Goal: Transaction & Acquisition: Subscribe to service/newsletter

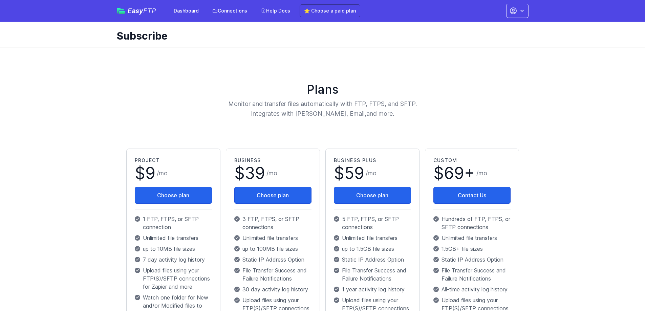
scroll to position [90, 0]
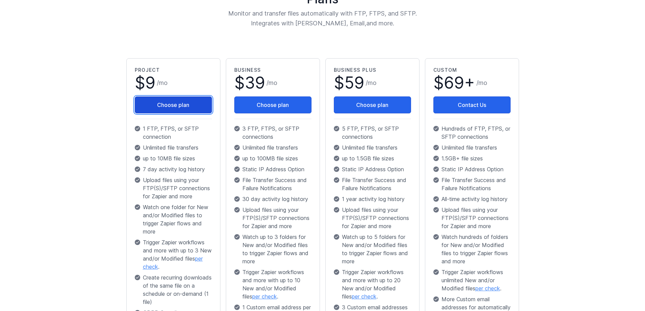
click at [165, 113] on button "Choose plan" at bounding box center [173, 104] width 77 height 17
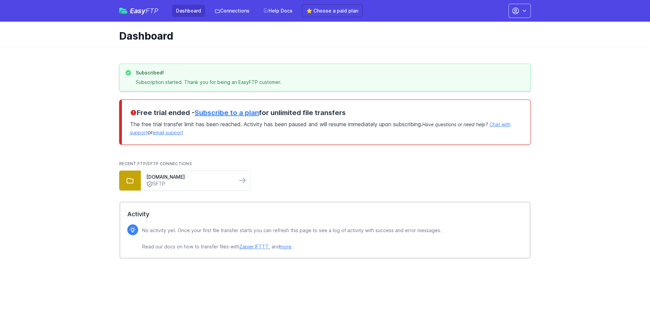
click at [272, 136] on p "The free trial transfer limit has been reached. Activity has been paused and wi…" at bounding box center [326, 126] width 392 height 19
click at [183, 15] on link "Dashboard" at bounding box center [188, 11] width 33 height 12
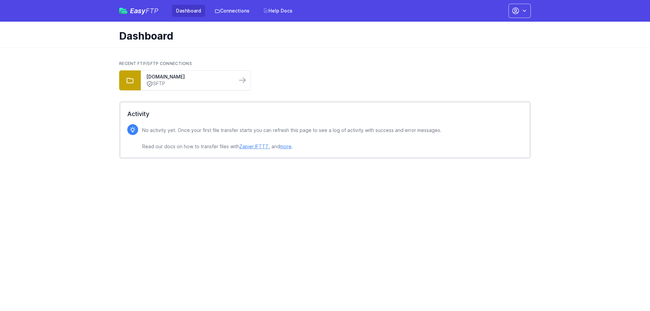
click at [360, 172] on html "Easy FTP Dashboard Connections Help Docs Account Settings Your Profile Contact …" at bounding box center [325, 86] width 650 height 172
